Goal: Find specific page/section: Find specific page/section

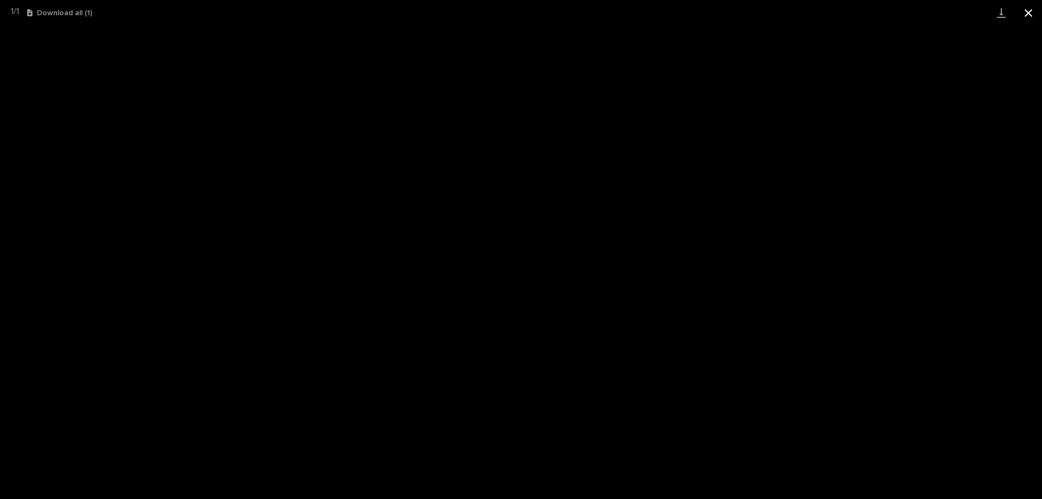
scroll to position [27, 0]
click at [1040, 14] on button "Close gallery" at bounding box center [1028, 13] width 27 height 26
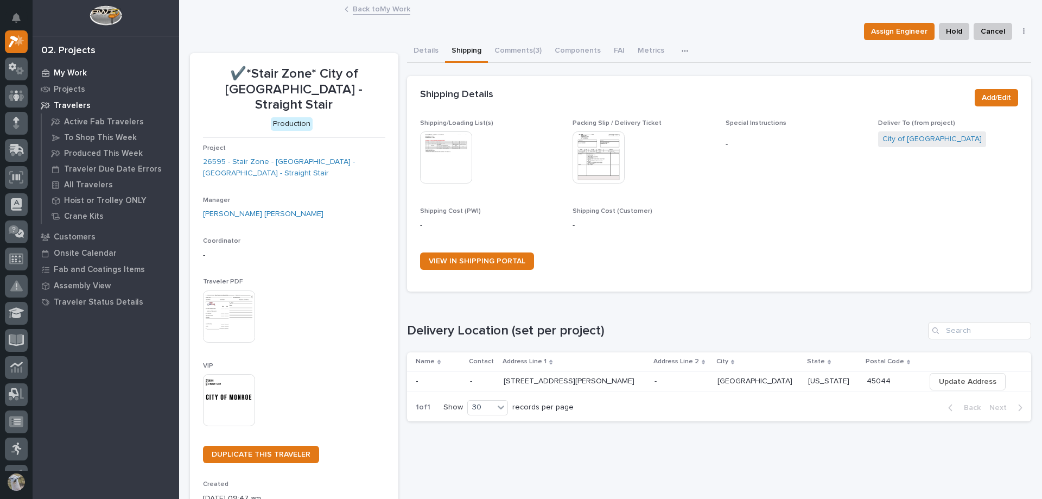
click at [69, 75] on p "My Work" at bounding box center [70, 73] width 33 height 10
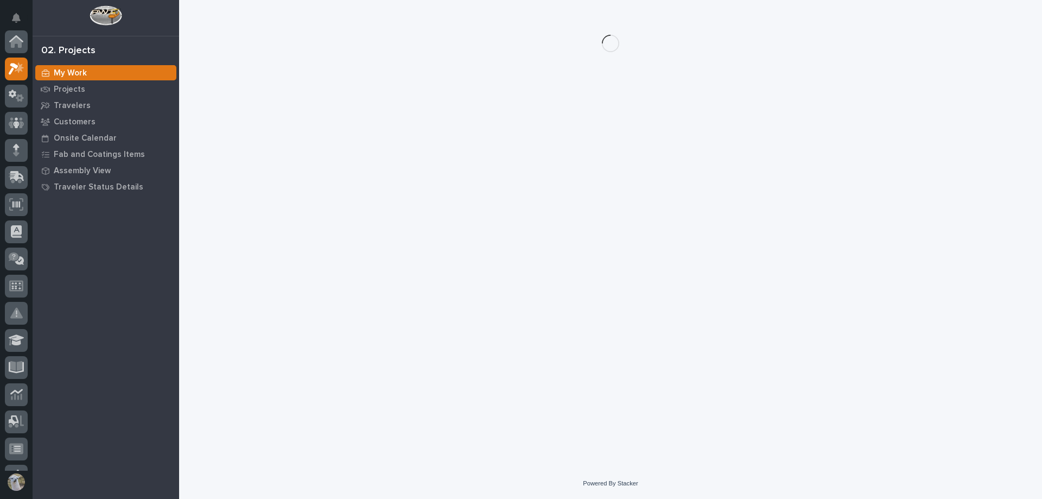
scroll to position [27, 0]
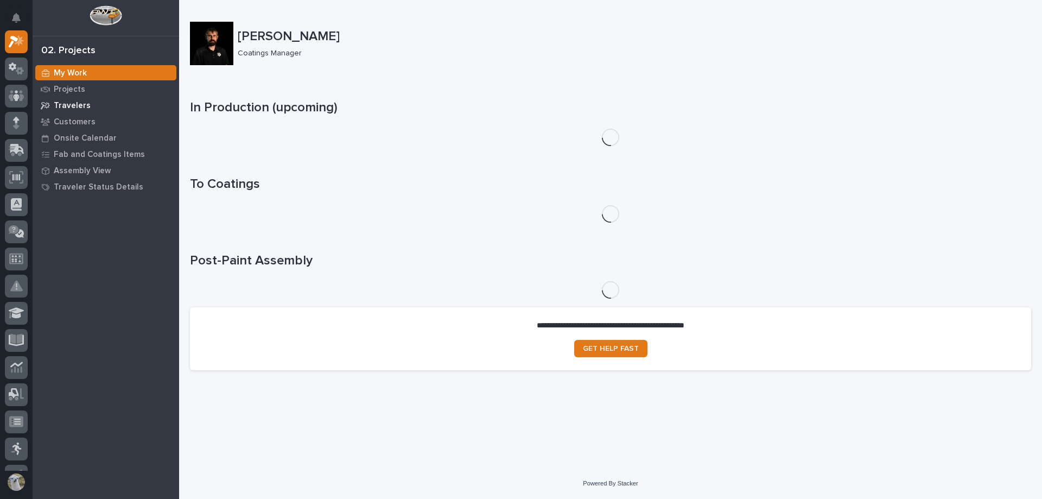
click at [65, 105] on p "Travelers" at bounding box center [72, 106] width 37 height 10
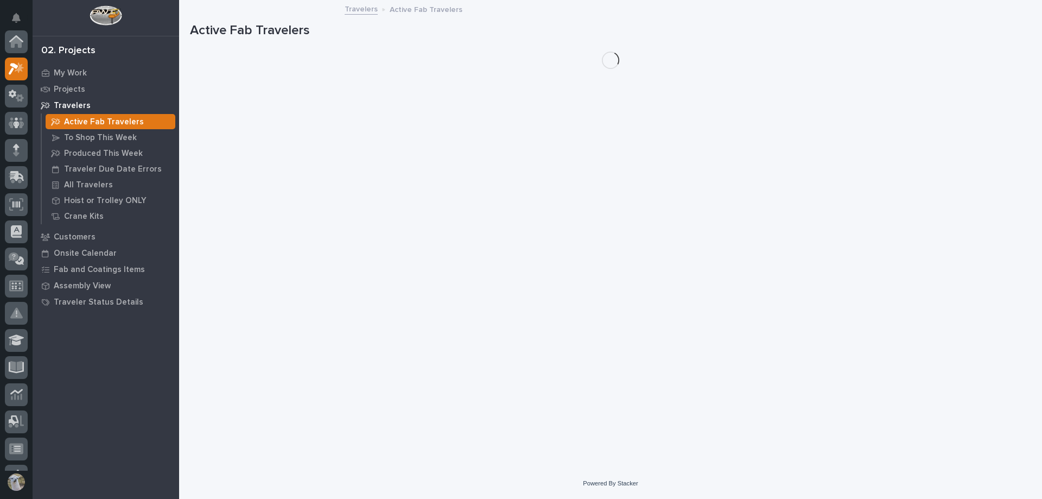
scroll to position [27, 0]
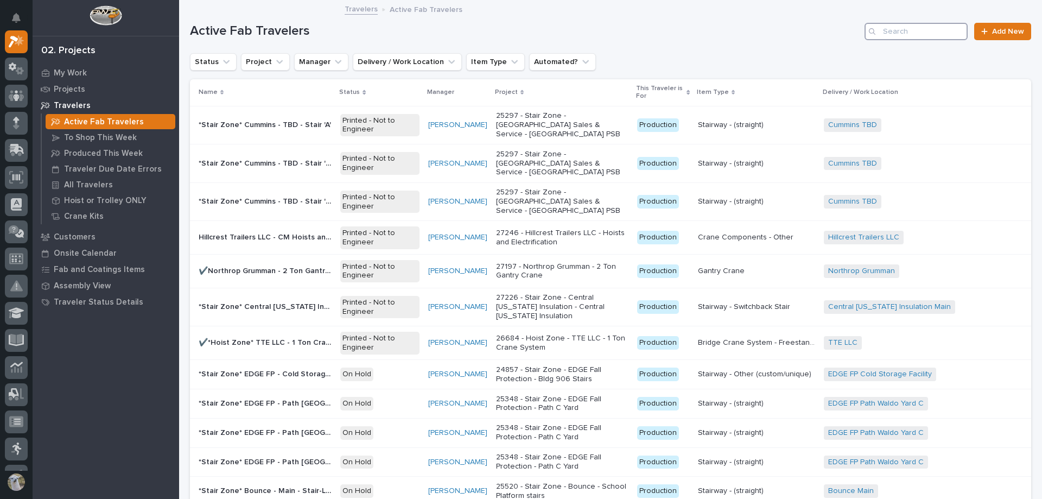
click at [896, 31] on input "Search" at bounding box center [916, 31] width 103 height 17
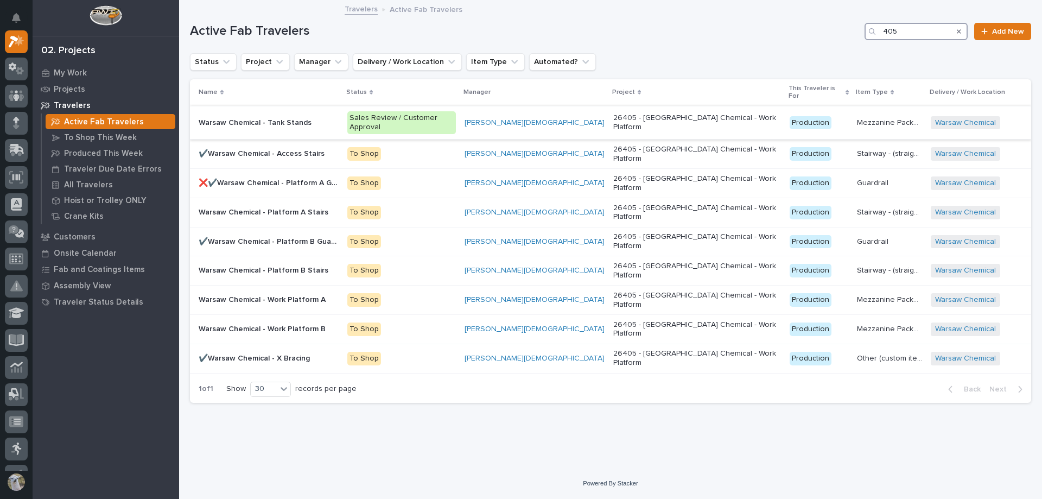
type input "405"
click at [631, 115] on div "26405 - [GEOGRAPHIC_DATA] Chemical - Work Platform" at bounding box center [698, 122] width 168 height 27
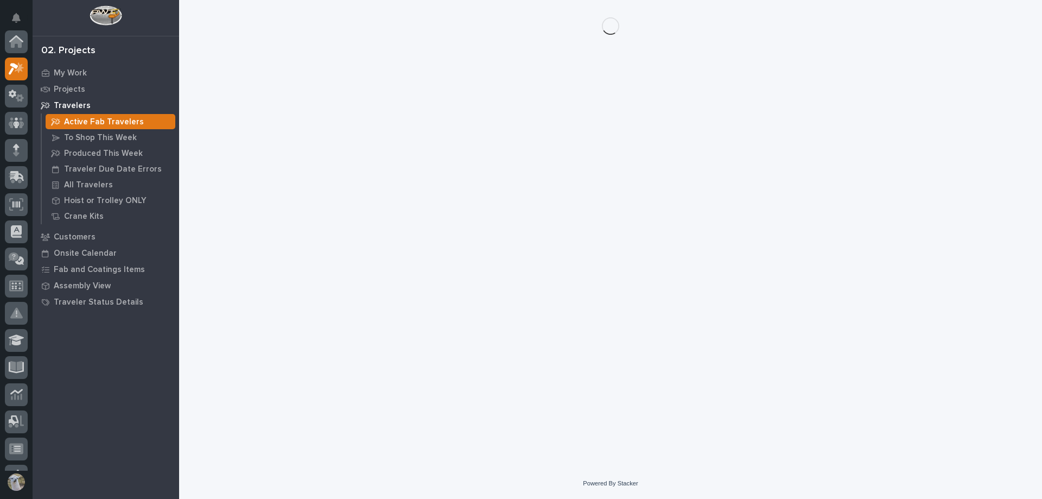
scroll to position [27, 0]
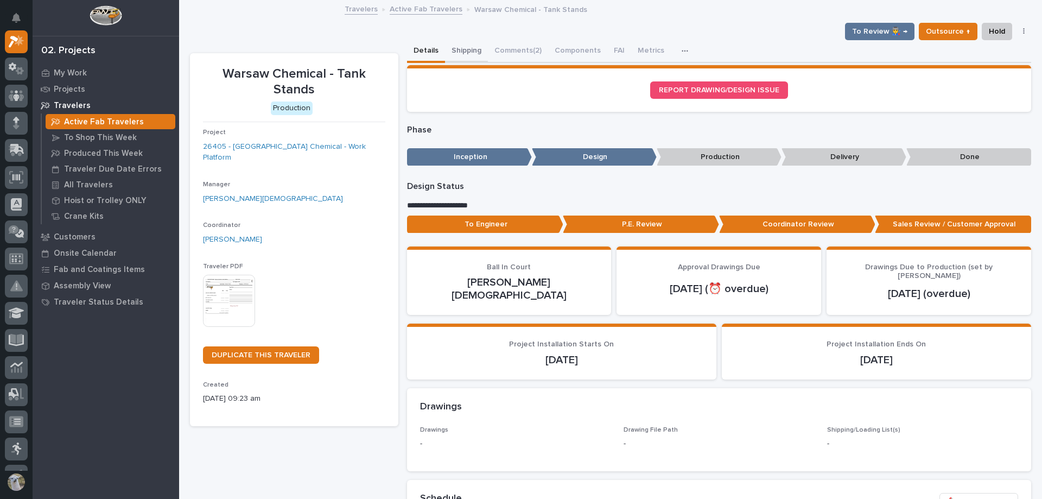
click at [471, 53] on button "Shipping" at bounding box center [466, 51] width 43 height 23
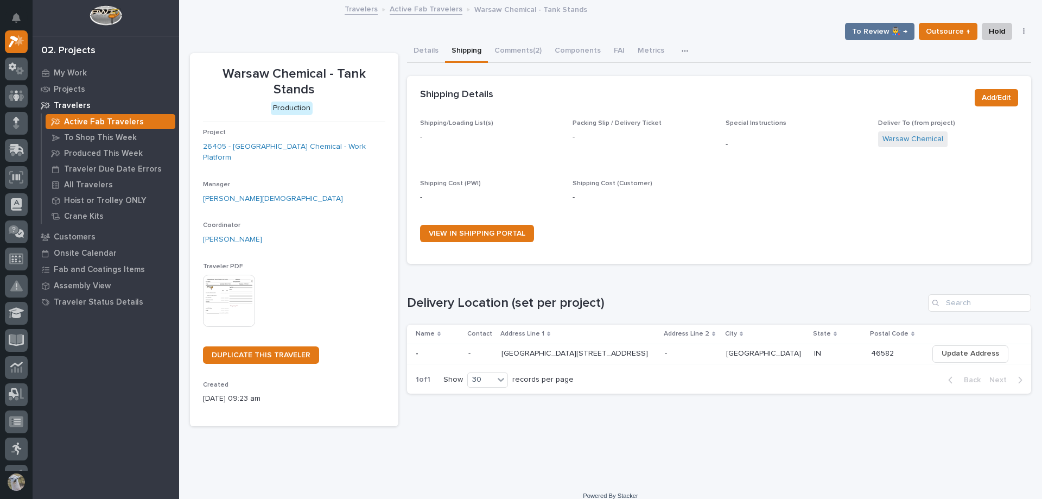
click at [403, 9] on link "Active Fab Travelers" at bounding box center [426, 8] width 73 height 12
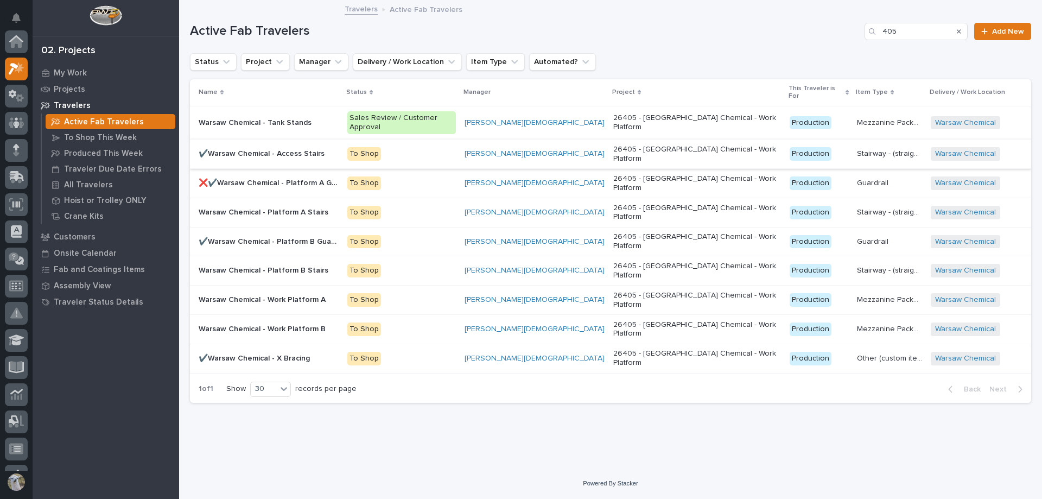
scroll to position [27, 0]
click at [645, 291] on p "26405 - [GEOGRAPHIC_DATA] Chemical - Work Platform" at bounding box center [698, 300] width 168 height 18
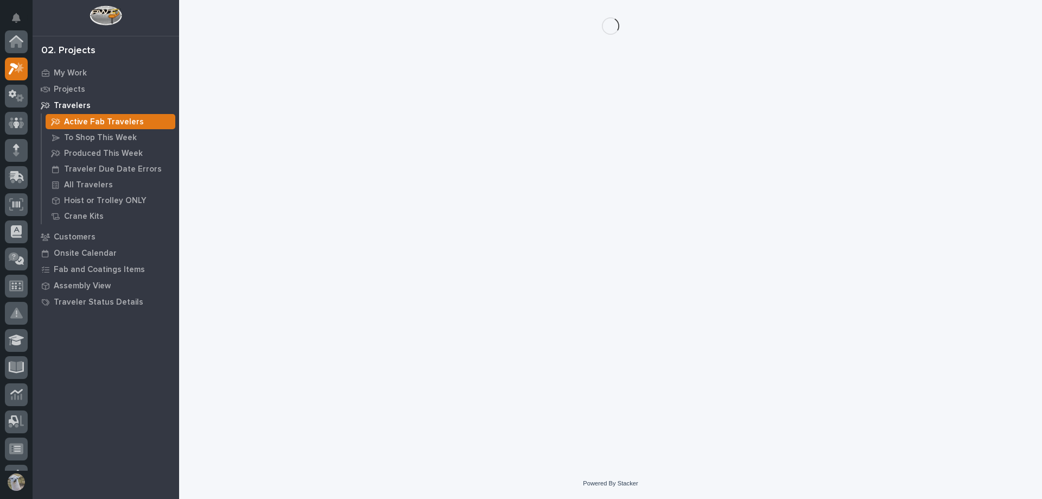
scroll to position [27, 0]
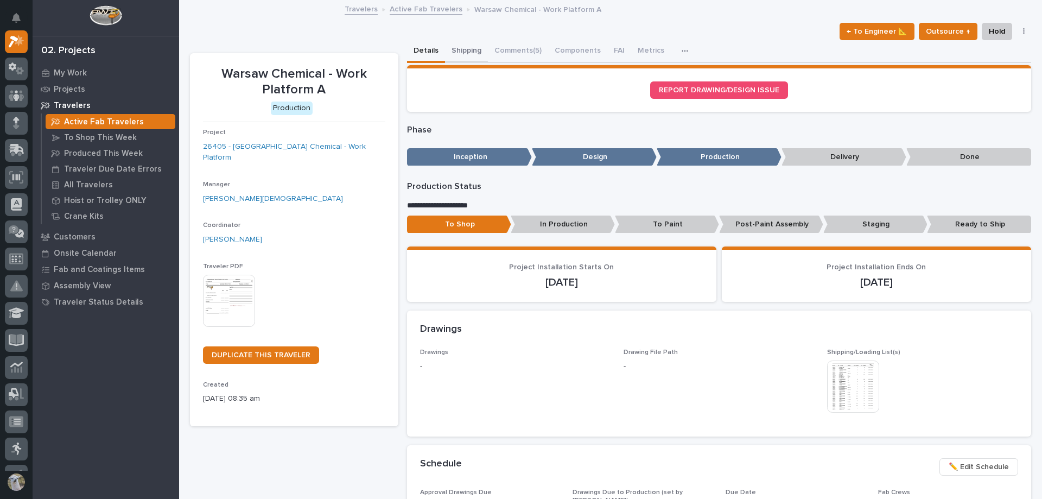
click at [467, 50] on button "Shipping" at bounding box center [466, 51] width 43 height 23
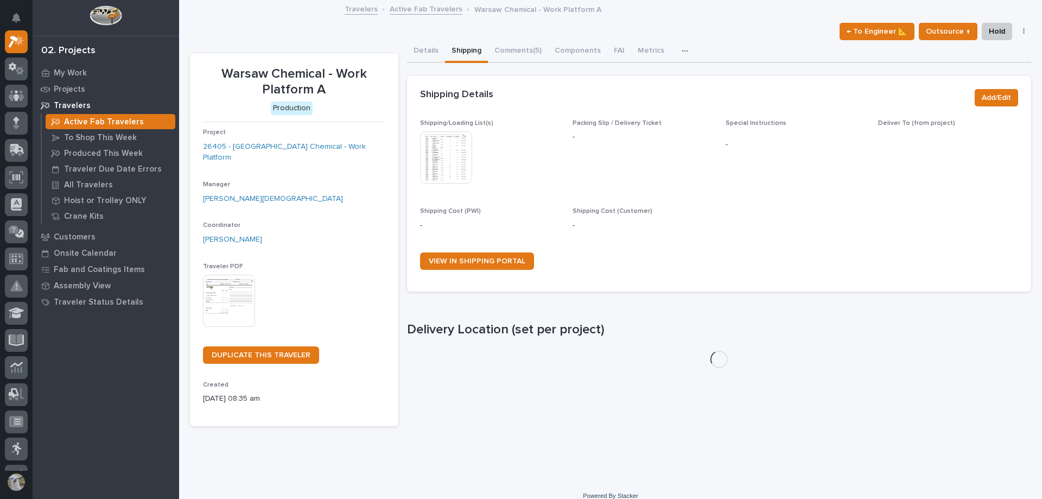
click at [437, 160] on img at bounding box center [446, 157] width 52 height 52
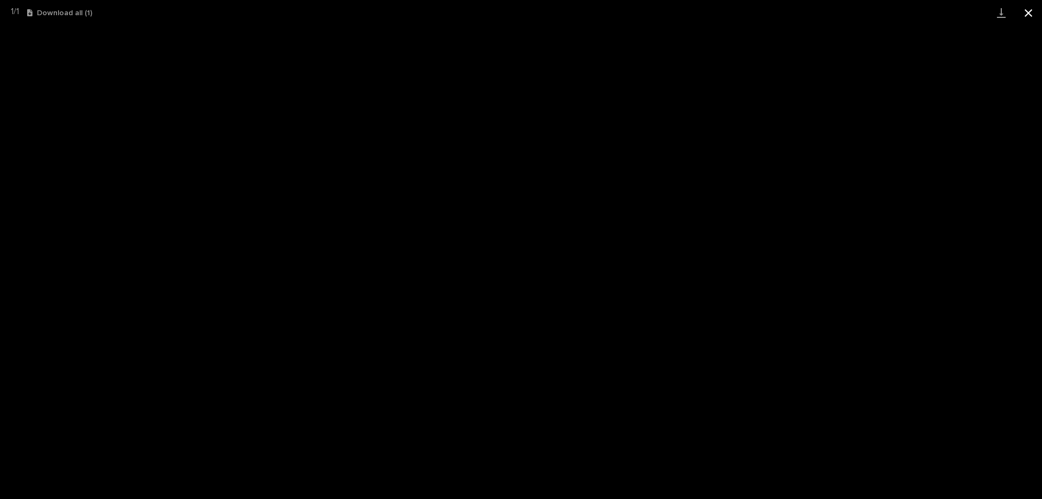
click at [1034, 11] on button "Close gallery" at bounding box center [1028, 13] width 27 height 26
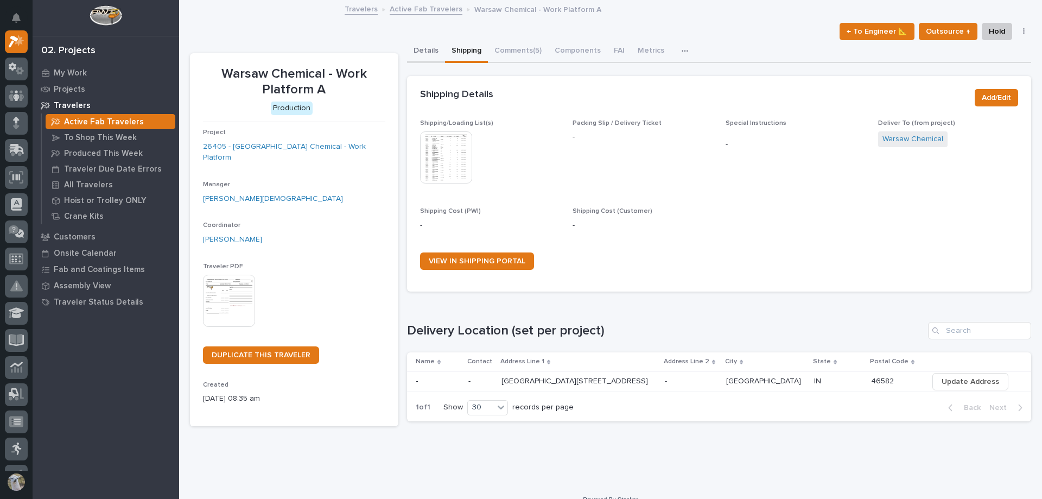
click at [429, 49] on button "Details" at bounding box center [426, 51] width 38 height 23
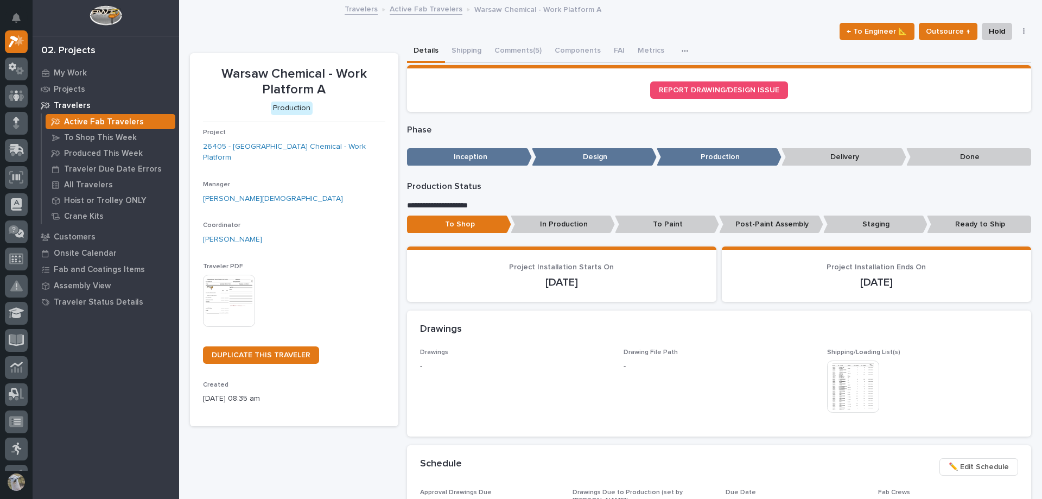
click at [858, 393] on img at bounding box center [853, 387] width 52 height 52
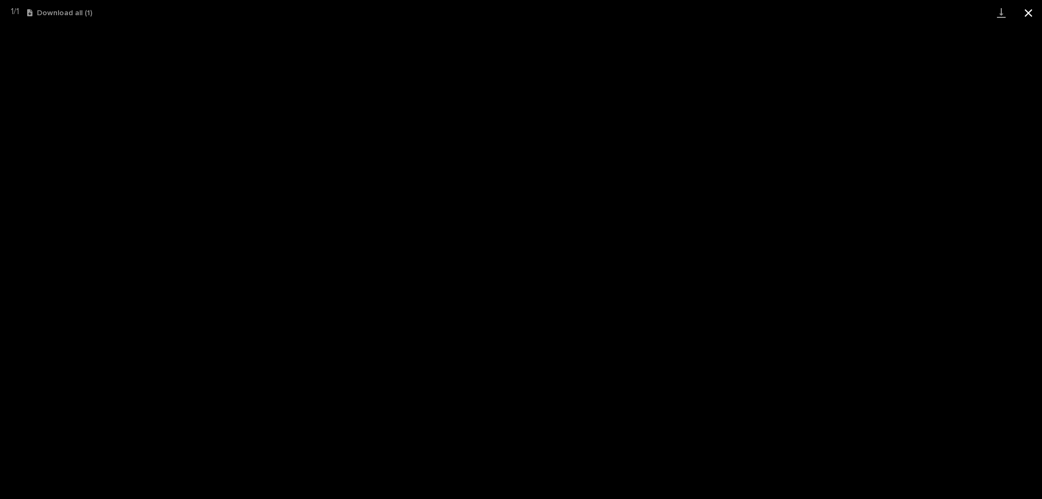
click at [1030, 10] on button "Close gallery" at bounding box center [1028, 13] width 27 height 26
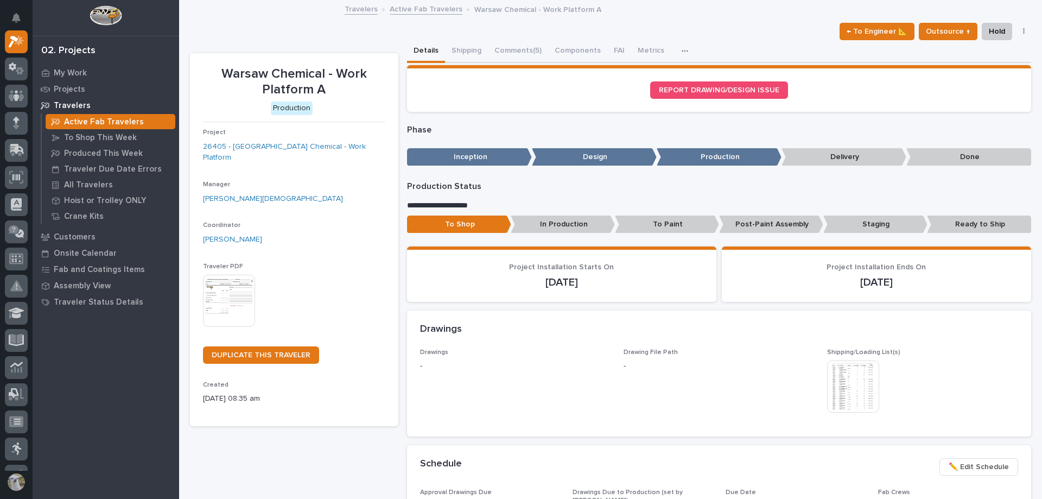
click at [438, 10] on link "Active Fab Travelers" at bounding box center [426, 8] width 73 height 12
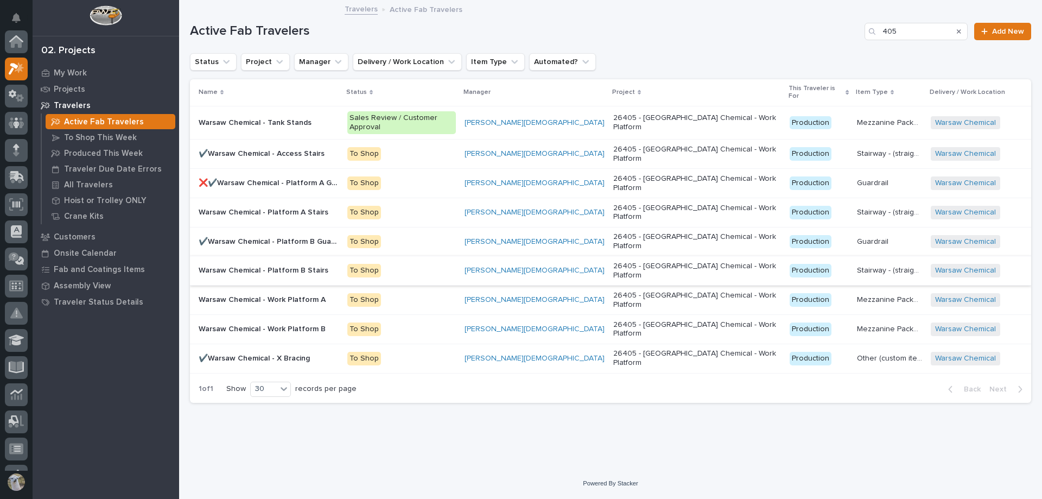
scroll to position [27, 0]
click at [332, 325] on p at bounding box center [269, 329] width 140 height 9
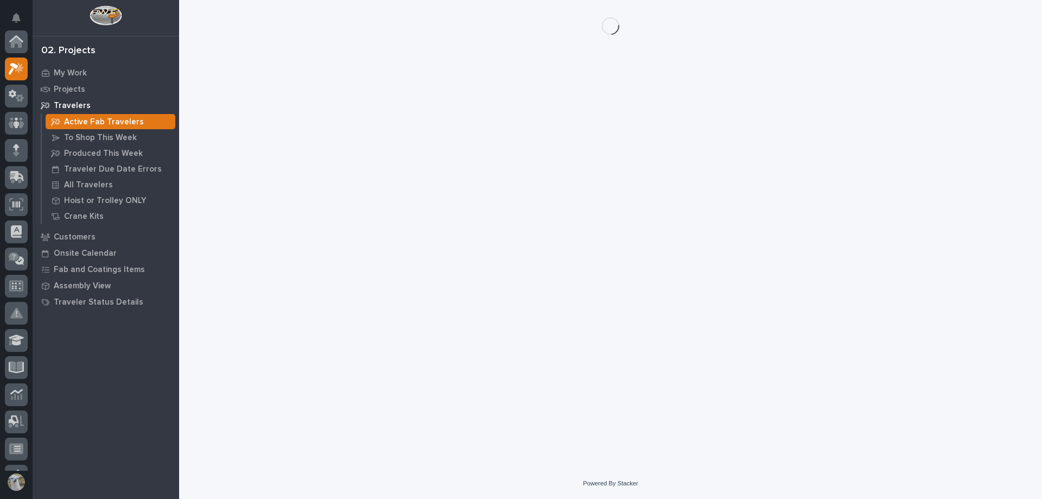
scroll to position [27, 0]
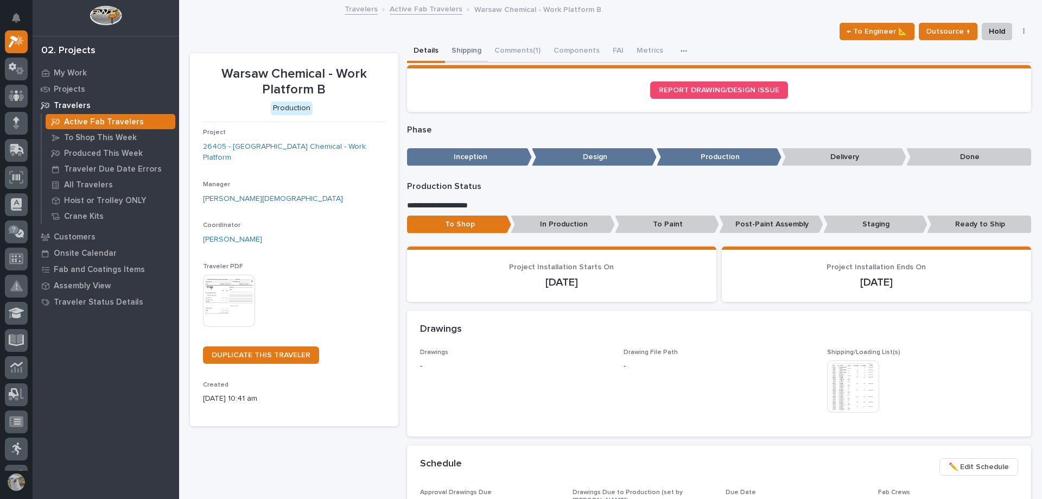
click at [457, 50] on button "Shipping" at bounding box center [466, 51] width 43 height 23
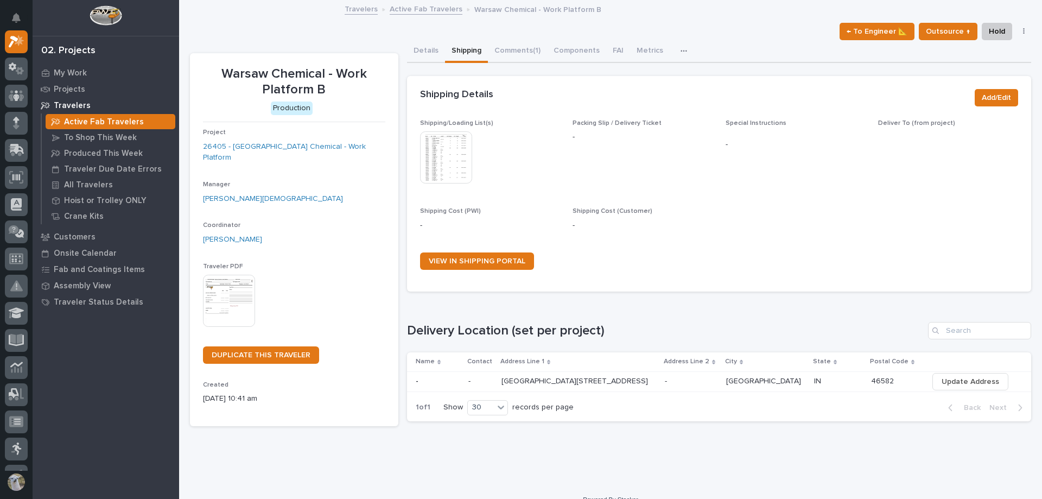
click at [450, 169] on img at bounding box center [446, 157] width 52 height 52
